Goal: Navigation & Orientation: Understand site structure

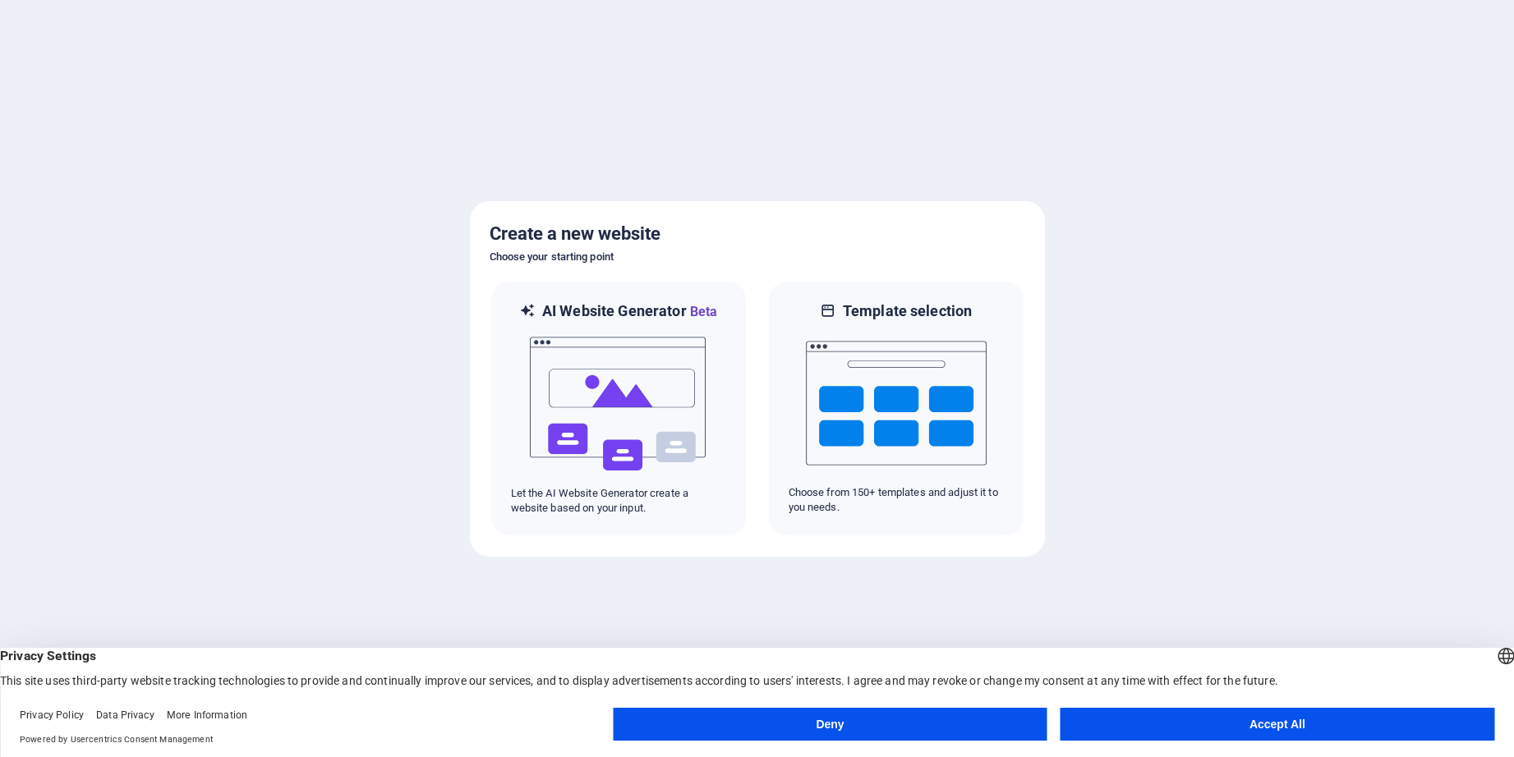
click at [1337, 725] on button "Accept All" at bounding box center [1278, 724] width 434 height 33
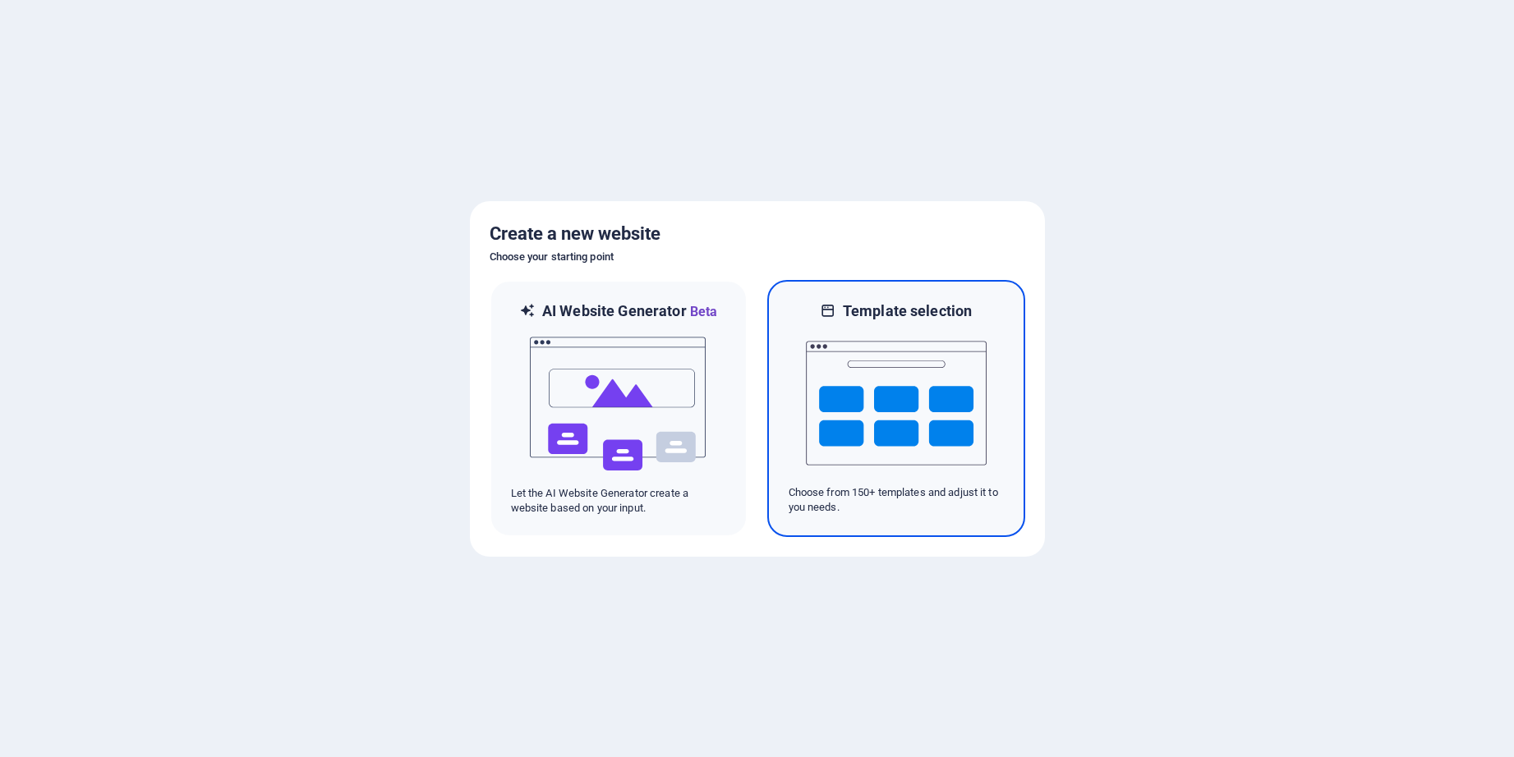
click at [906, 427] on img at bounding box center [896, 403] width 181 height 164
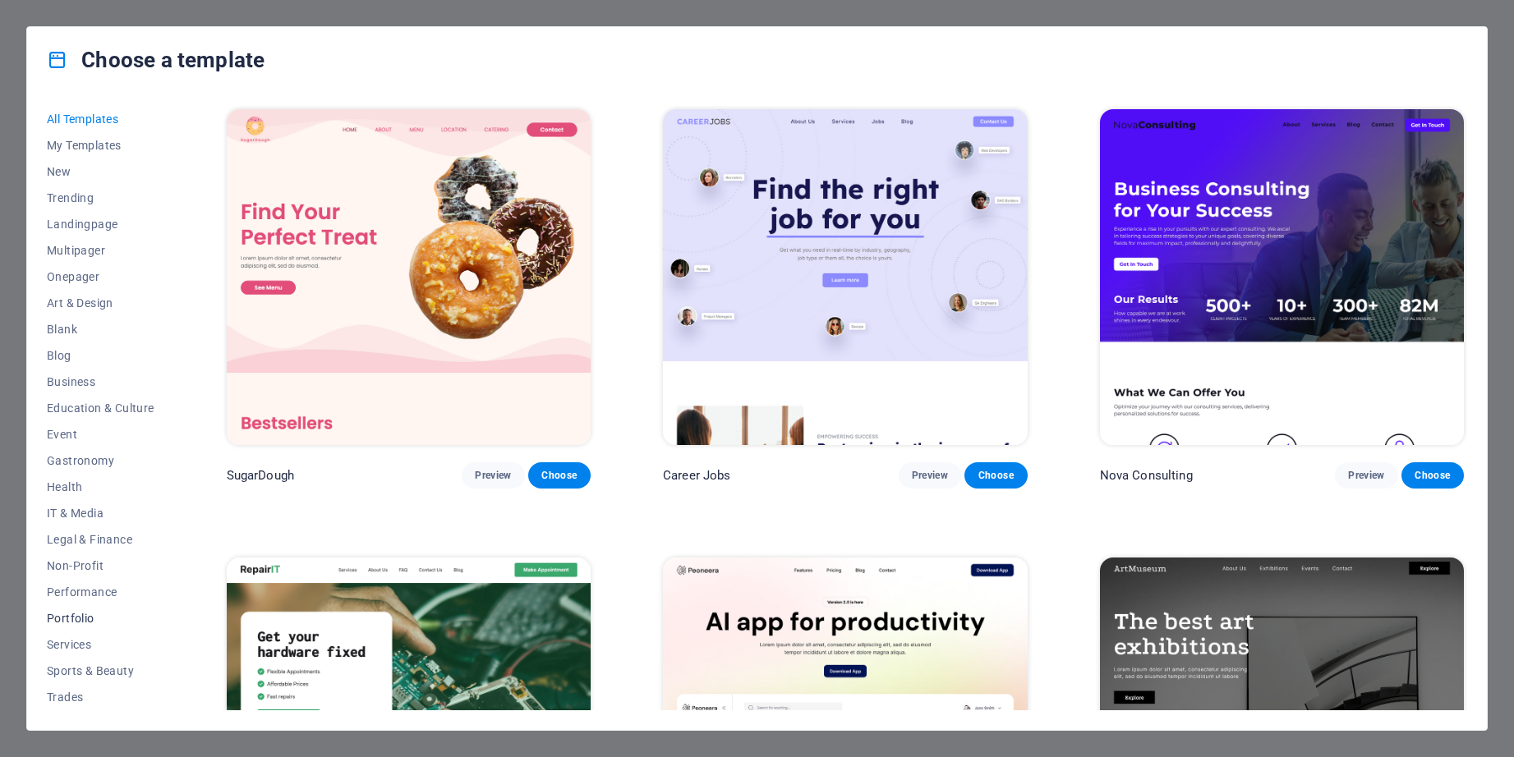
click at [78, 615] on span "Portfolio" at bounding box center [101, 618] width 108 height 13
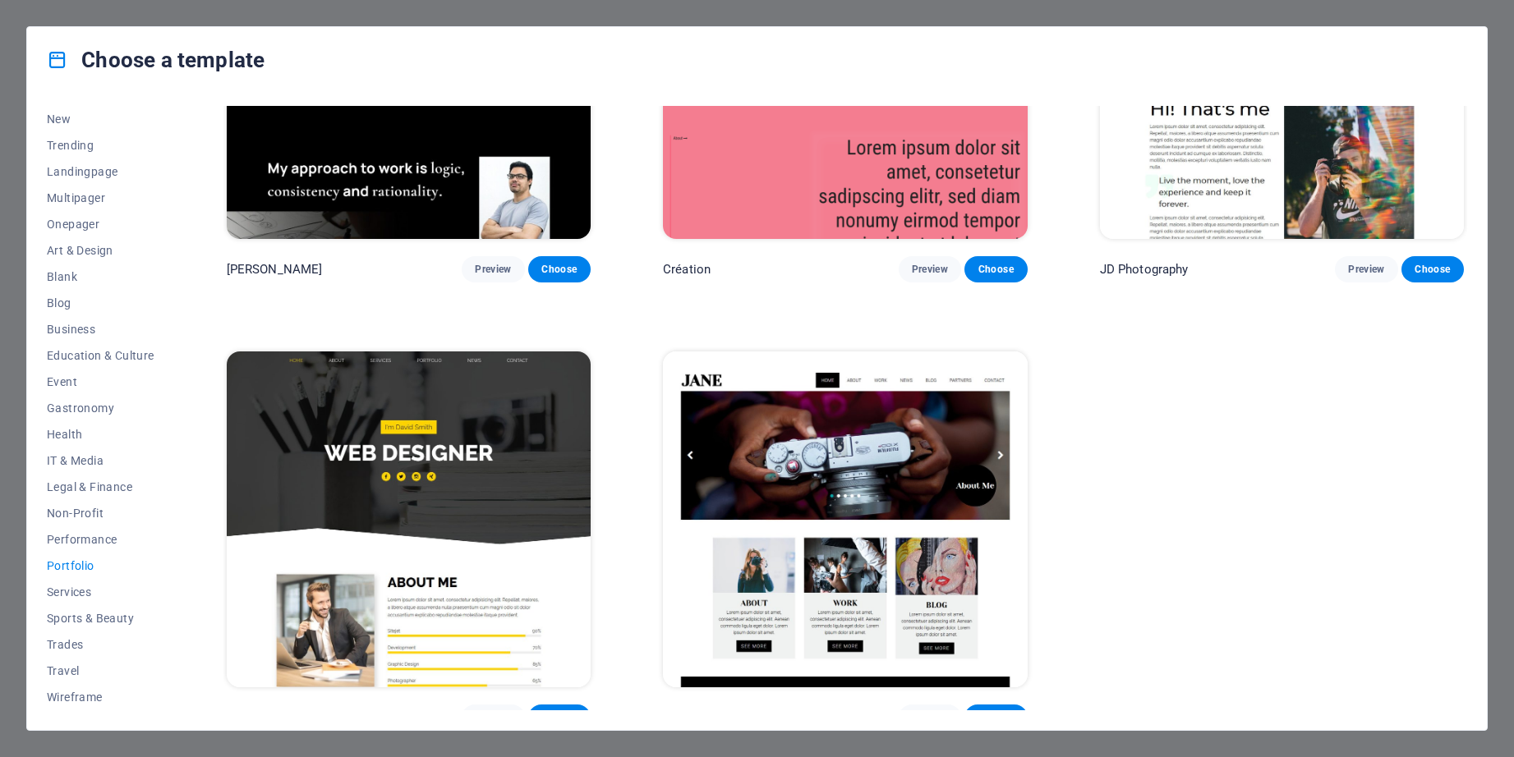
scroll to position [667, 0]
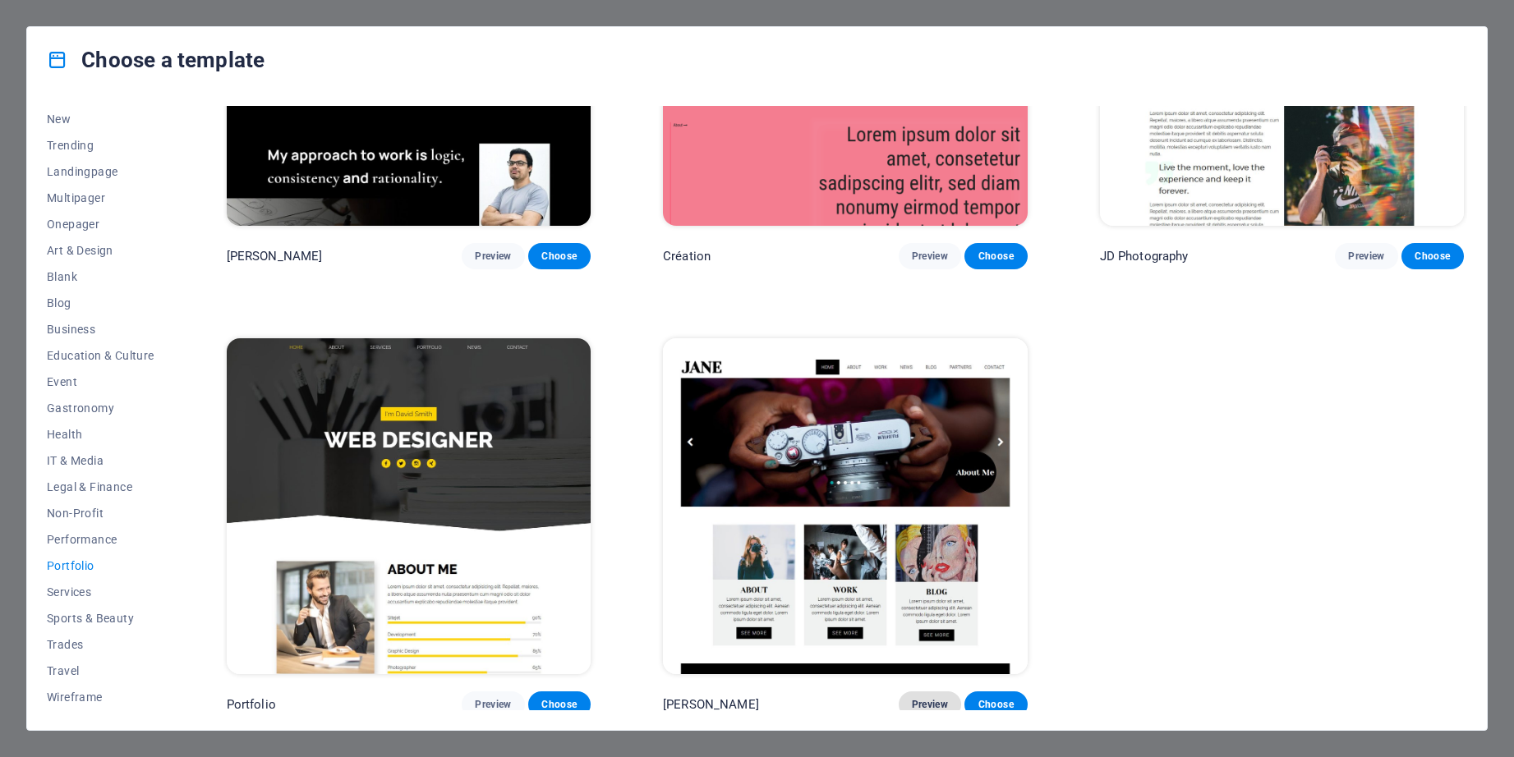
click at [933, 698] on span "Preview" at bounding box center [930, 704] width 36 height 13
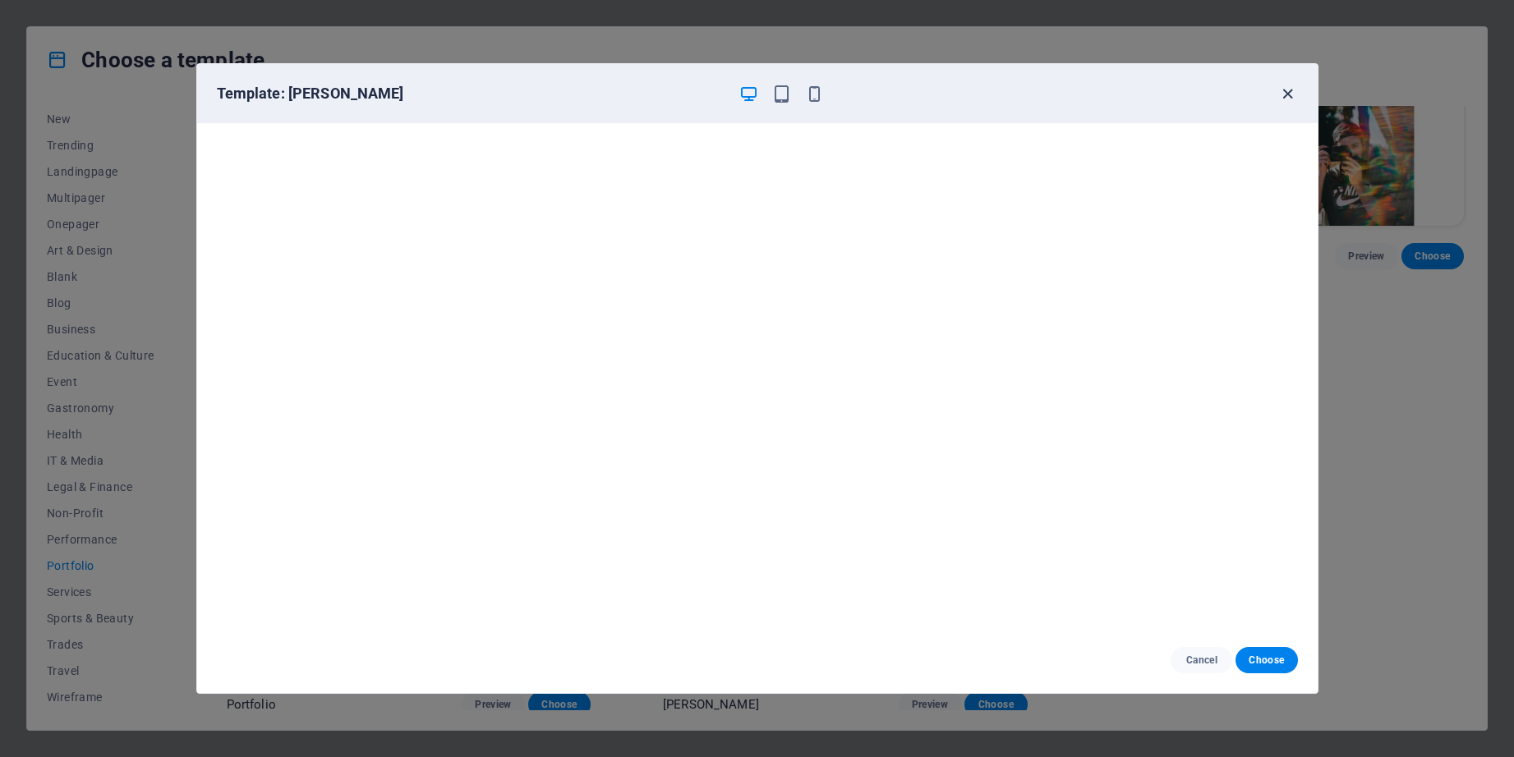
click at [1286, 93] on icon "button" at bounding box center [1287, 94] width 19 height 19
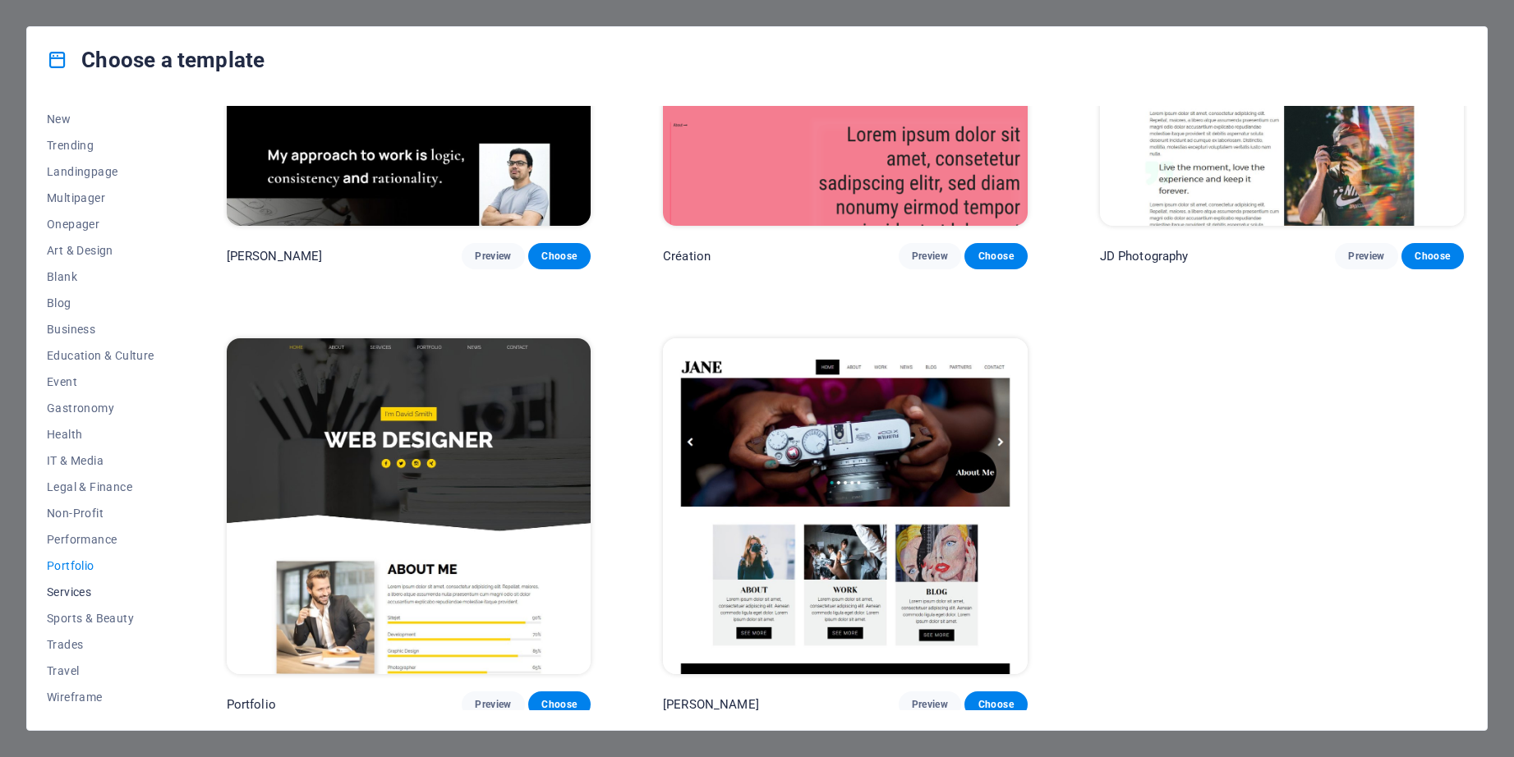
click at [76, 592] on span "Services" at bounding box center [101, 592] width 108 height 13
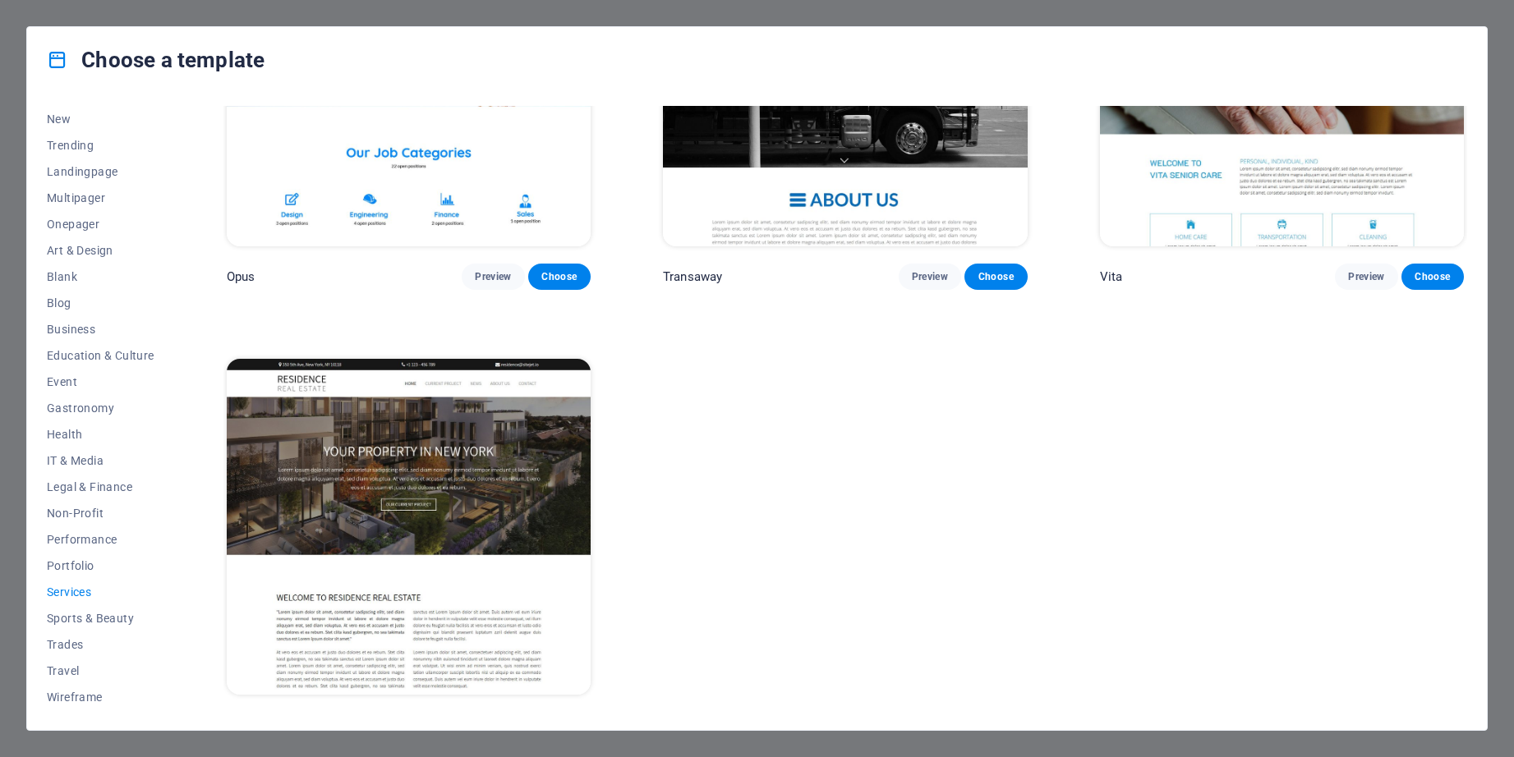
scroll to position [2897, 0]
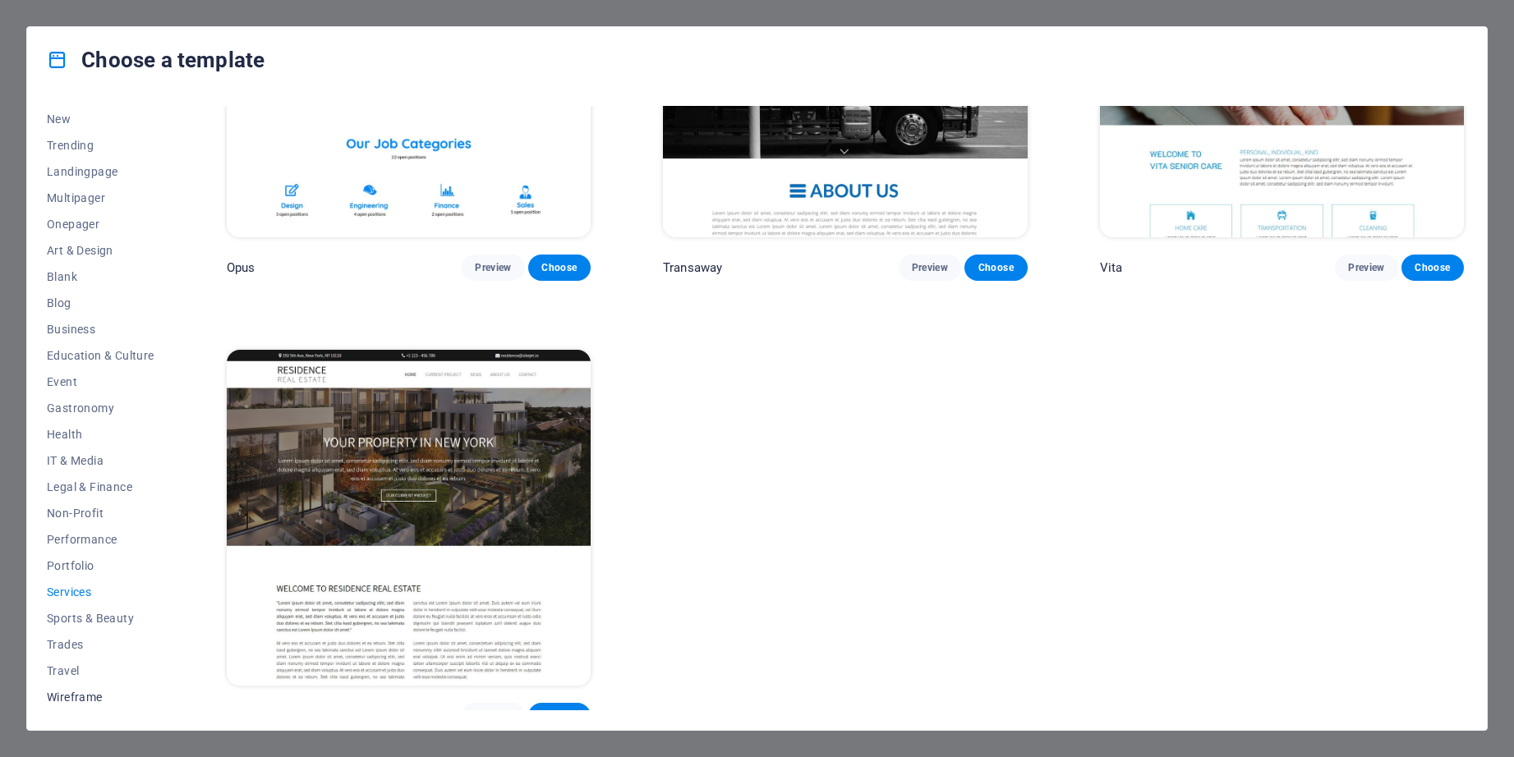
click at [72, 698] on span "Wireframe" at bounding box center [101, 697] width 108 height 13
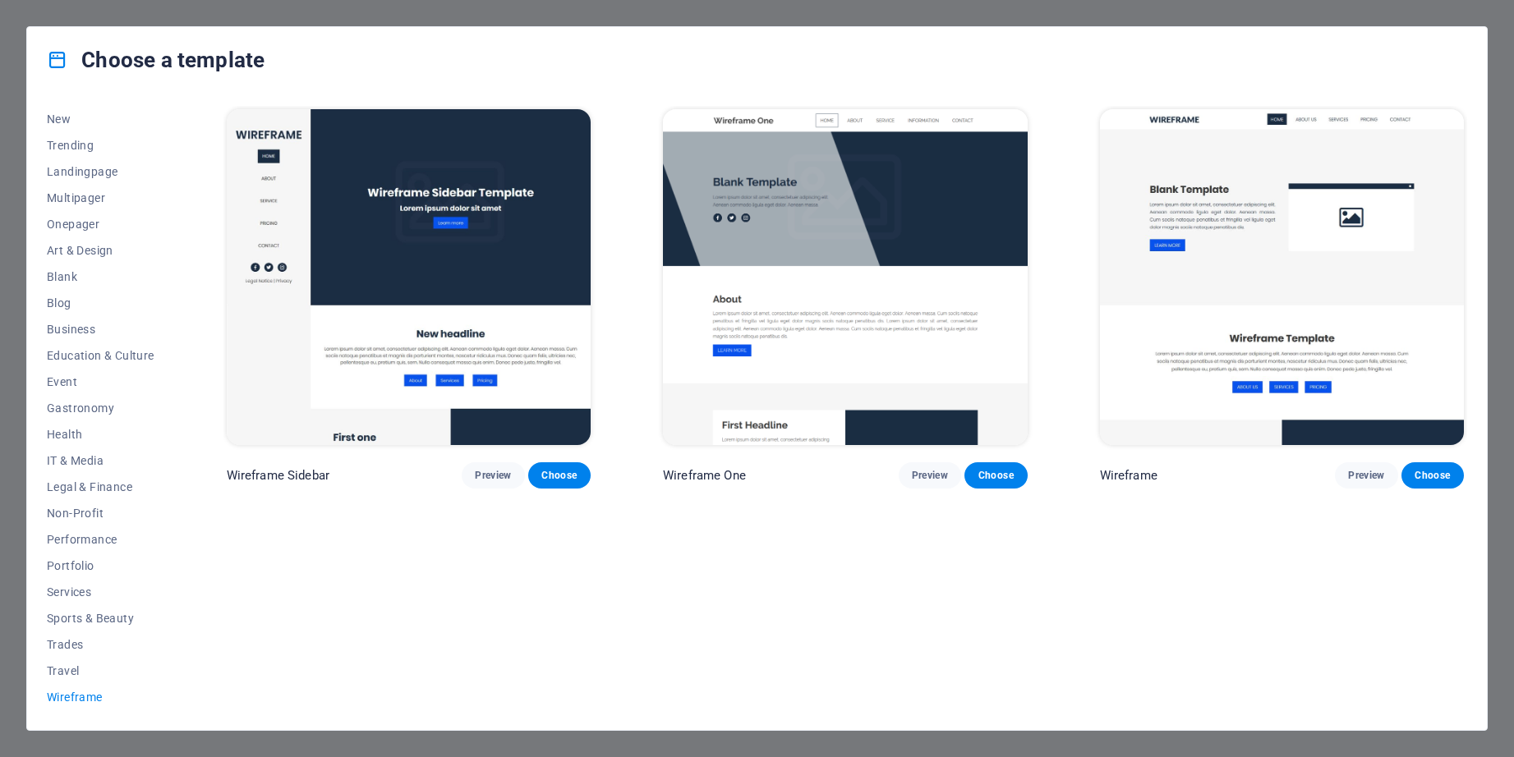
scroll to position [0, 0]
click at [87, 249] on span "Art & Design" at bounding box center [101, 250] width 108 height 13
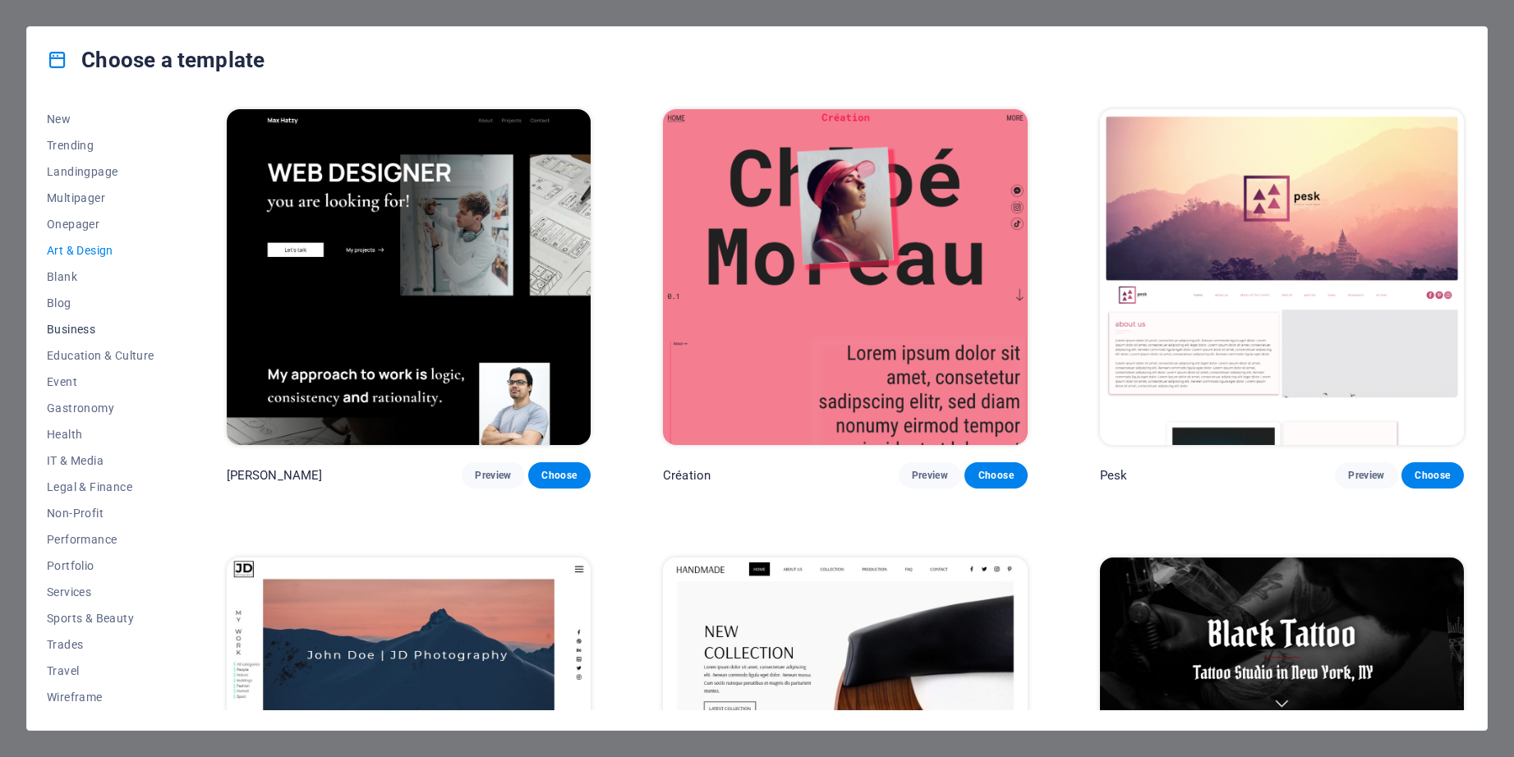
click at [86, 329] on span "Business" at bounding box center [101, 329] width 108 height 13
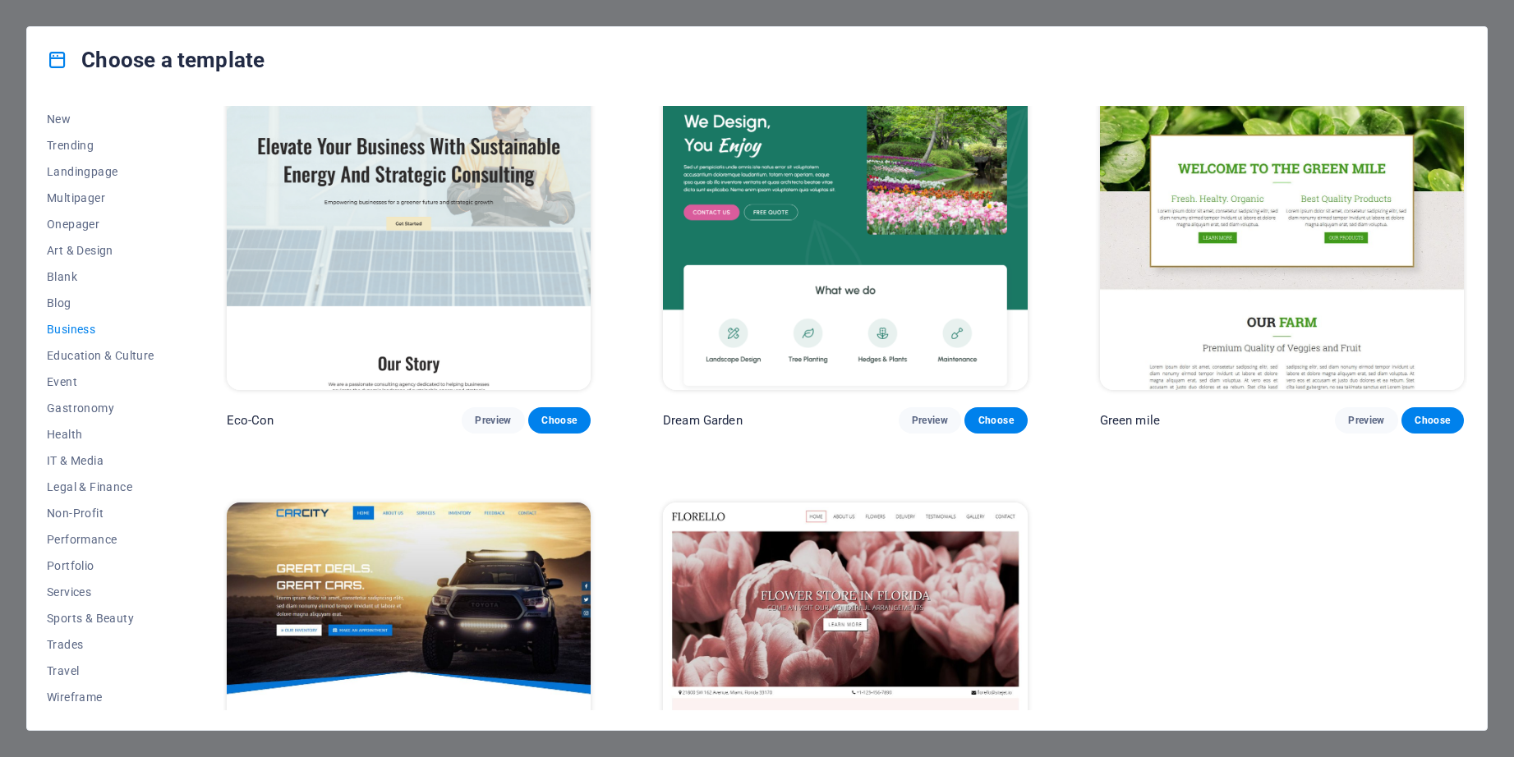
scroll to position [221, 0]
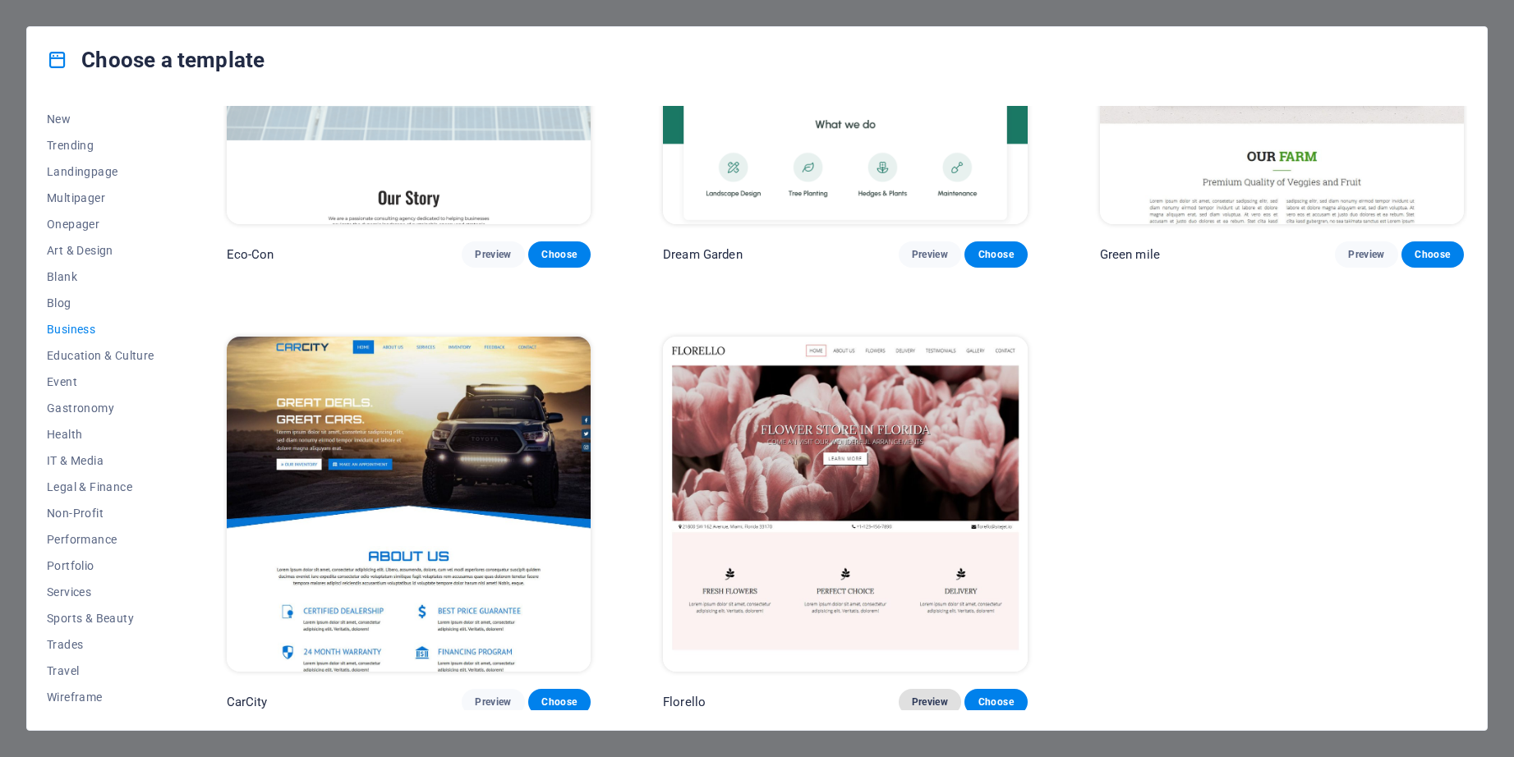
click at [921, 696] on span "Preview" at bounding box center [930, 702] width 36 height 13
